Goal: Go to known website: Access a specific website the user already knows

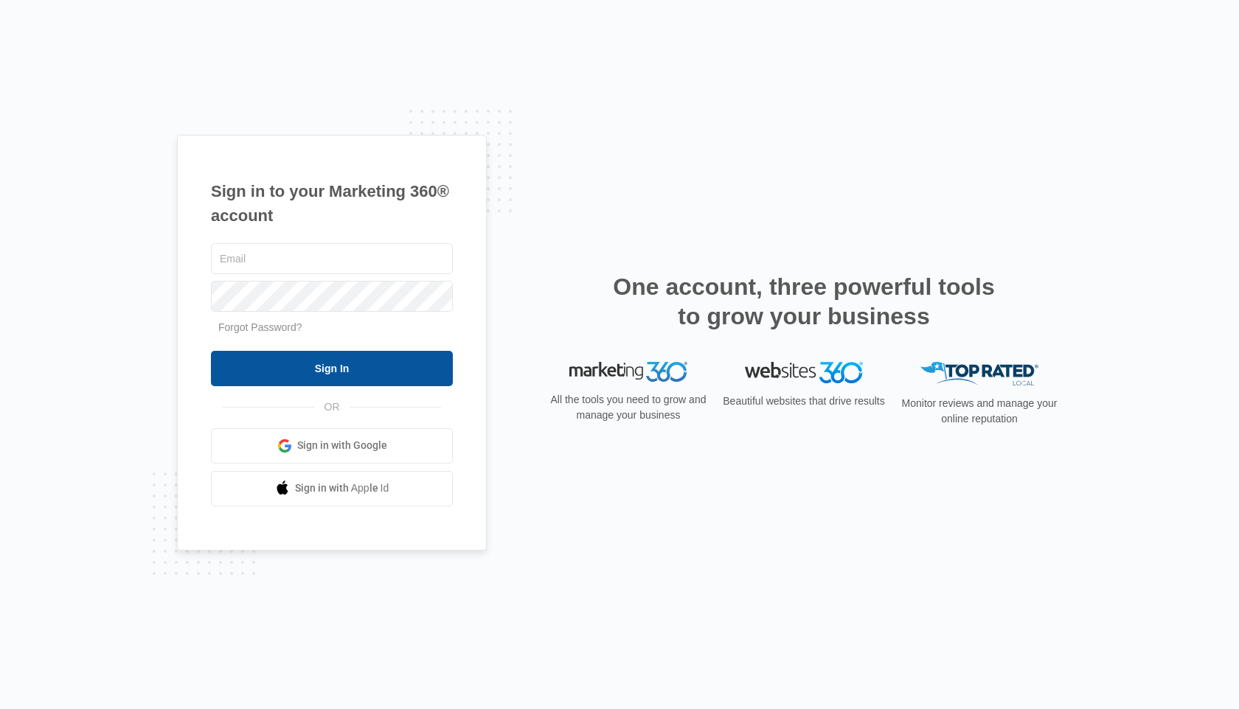
type input "info@revelrestaurant.com"
click at [357, 372] on input "Sign In" at bounding box center [332, 368] width 242 height 35
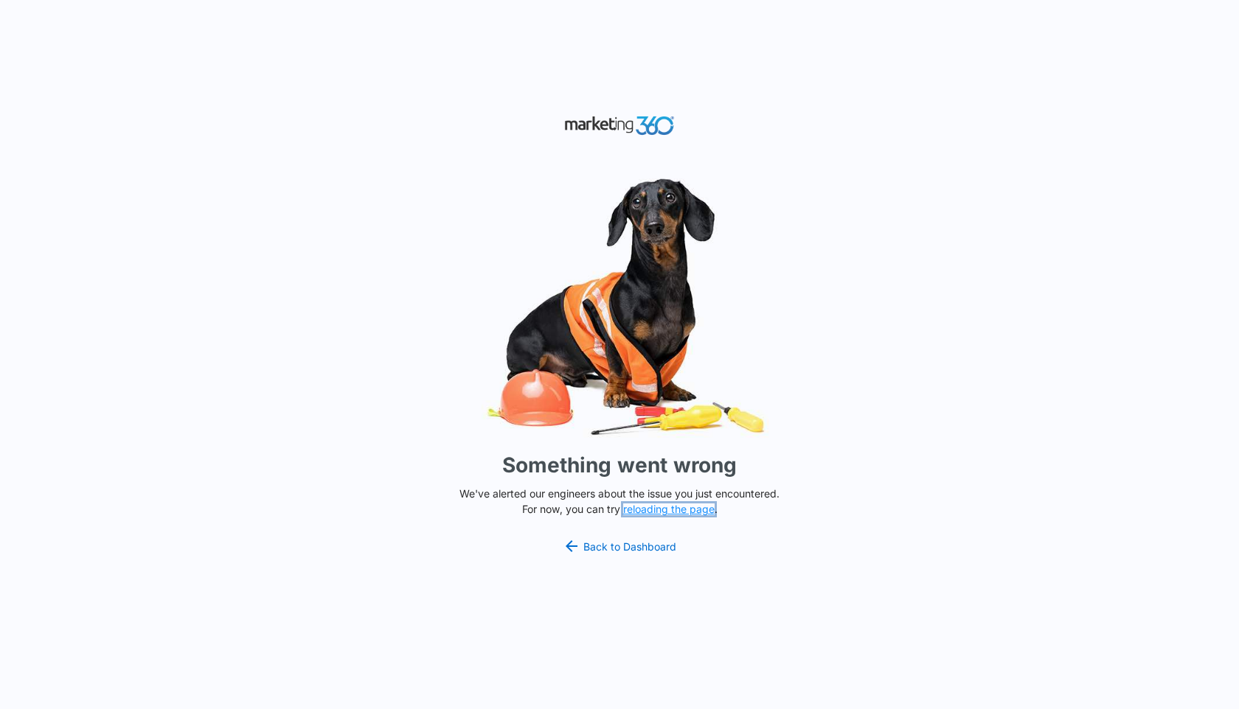
click at [661, 511] on button "reloading the page" at bounding box center [668, 510] width 91 height 12
click at [876, 163] on div "Something went wrong We've alerted our engineers about the issue you just encou…" at bounding box center [619, 354] width 1239 height 709
